Goal: Information Seeking & Learning: Understand process/instructions

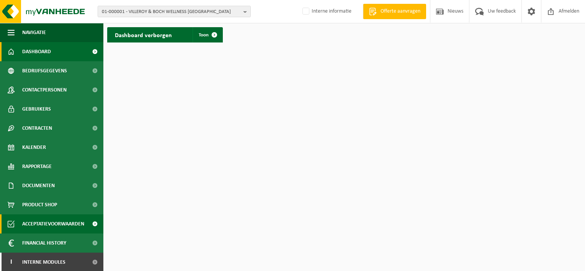
click at [54, 216] on span "Acceptatievoorwaarden" at bounding box center [53, 223] width 62 height 19
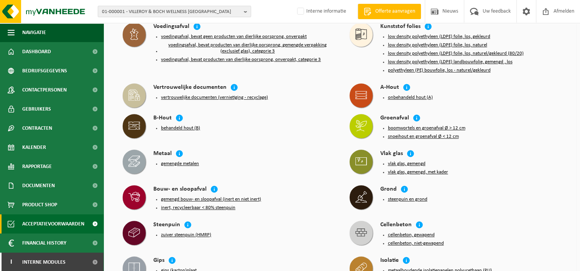
scroll to position [804, 0]
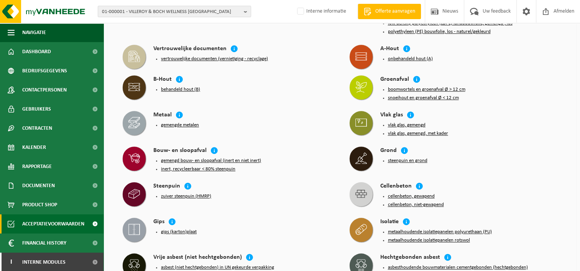
click at [219, 158] on button "gemengd bouw- en sloopafval (inert en niet inert)" at bounding box center [211, 161] width 100 height 6
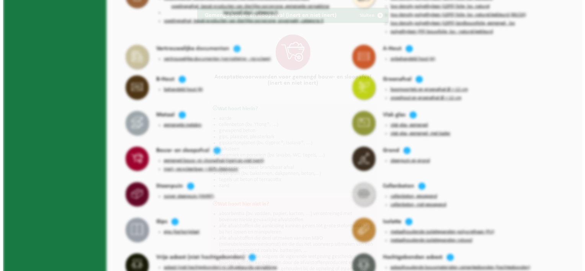
scroll to position [798, 0]
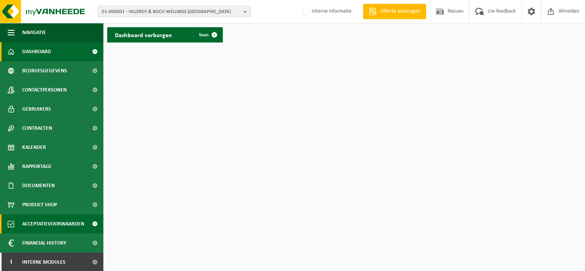
click at [51, 222] on span "Acceptatievoorwaarden" at bounding box center [53, 223] width 62 height 19
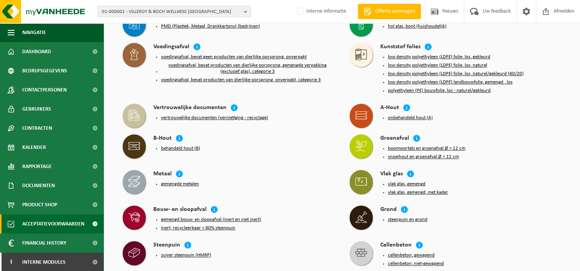
scroll to position [804, 0]
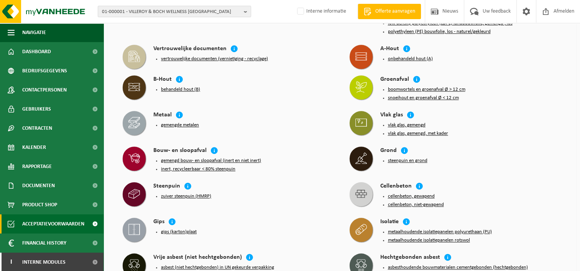
click at [207, 158] on button "gemengd bouw- en sloopafval (inert en niet inert)" at bounding box center [211, 161] width 100 height 6
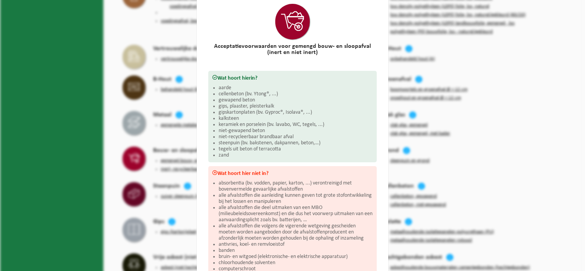
scroll to position [77, 0]
